Goal: Task Accomplishment & Management: Complete application form

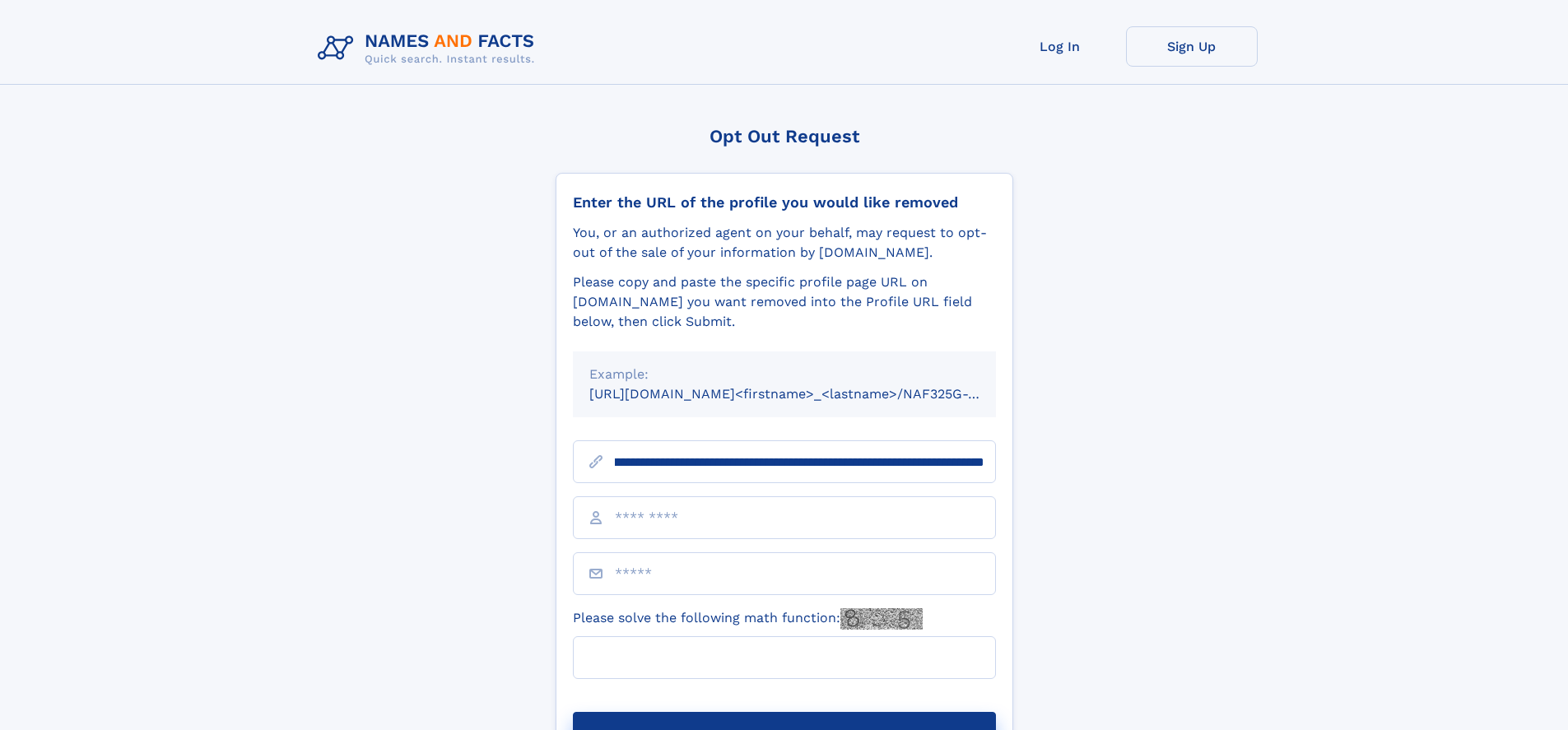
scroll to position [0, 190]
type input "**********"
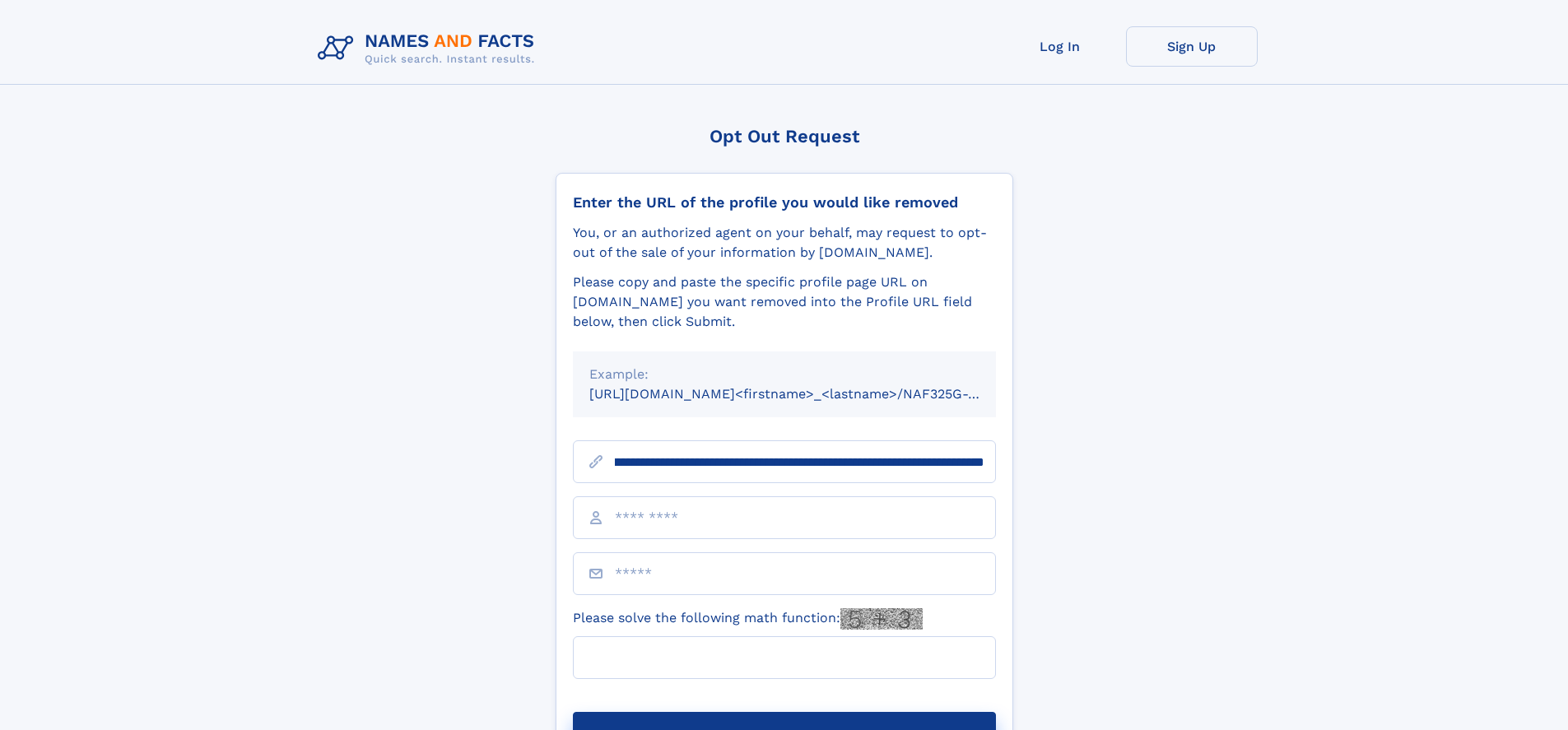
scroll to position [0, 190]
type input "**********"
